Goal: Obtain resource: Obtain resource

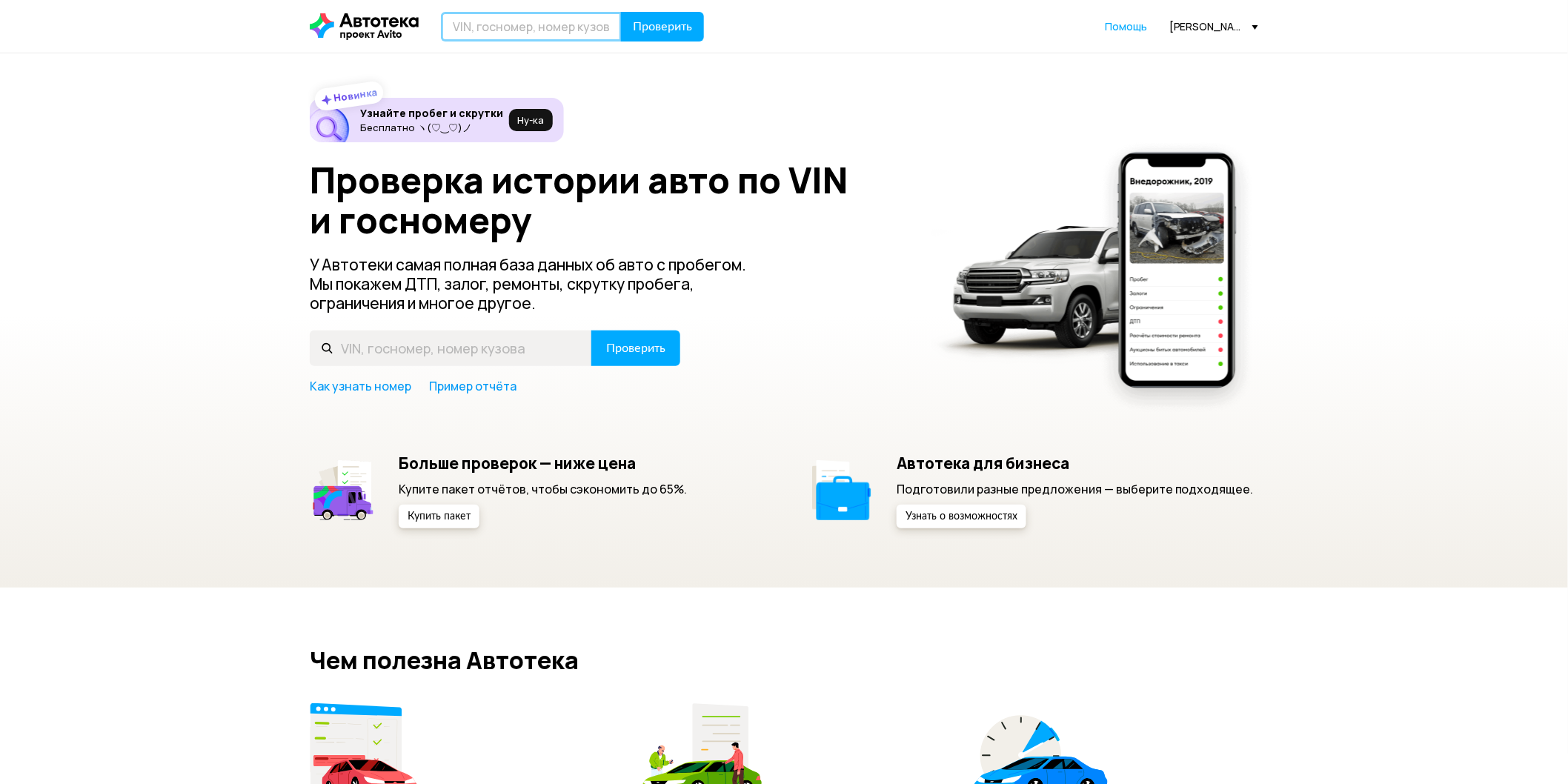
paste input "BJ5P-400418"
type input "BJ5P-400418"
click at [663, 25] on span "Проверить" at bounding box center [663, 26] width 60 height 12
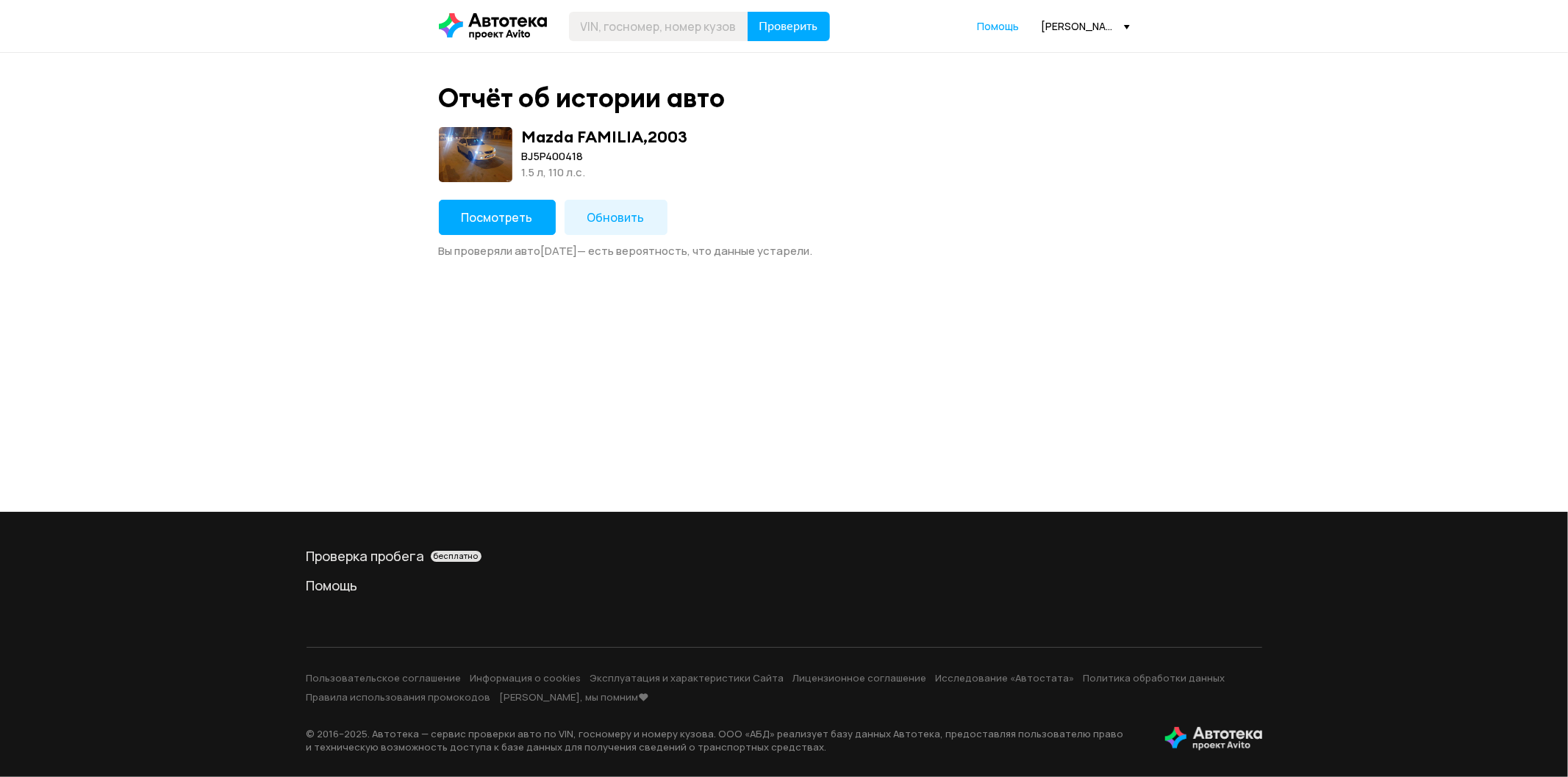
click at [494, 213] on span "Посмотреть" at bounding box center [497, 217] width 71 height 16
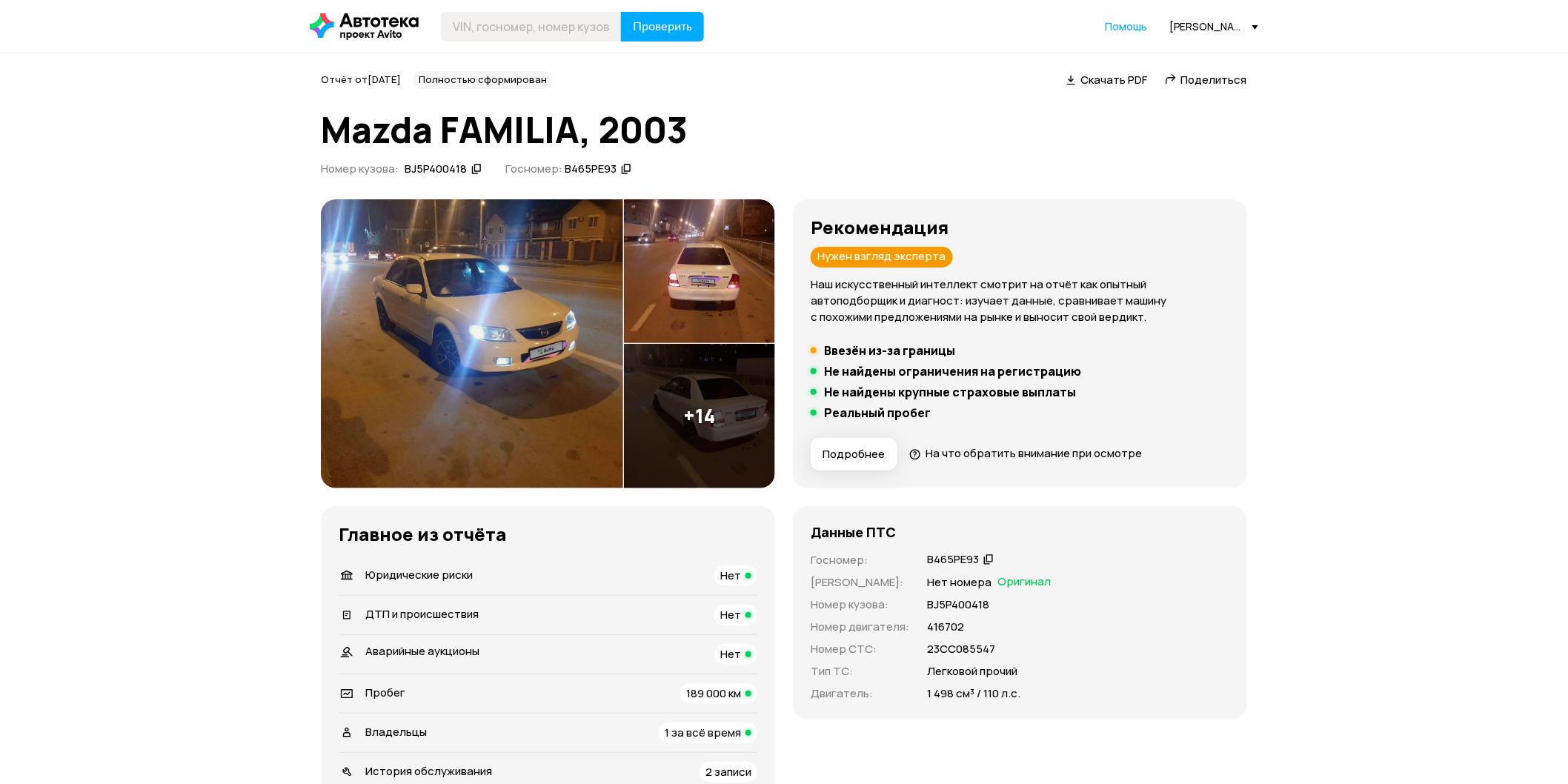
click at [1197, 82] on span "Поделиться" at bounding box center [1214, 79] width 66 height 15
